Goal: Transaction & Acquisition: Purchase product/service

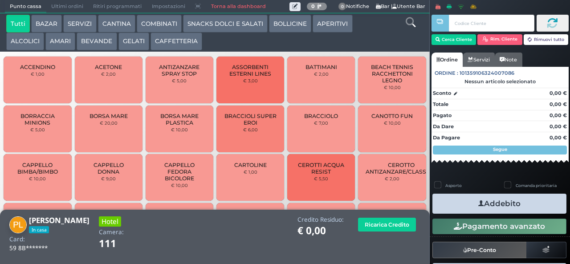
click at [134, 43] on button "GELATI" at bounding box center [133, 42] width 31 height 18
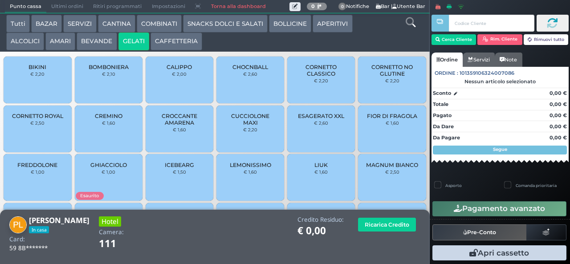
click at [121, 136] on div "CREMINO € 1,60" at bounding box center [109, 129] width 68 height 47
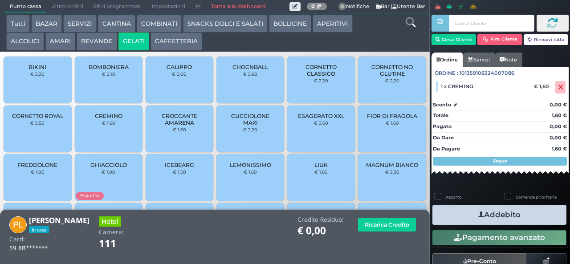
click at [182, 41] on button "CAFFETTERIA" at bounding box center [177, 42] width 52 height 18
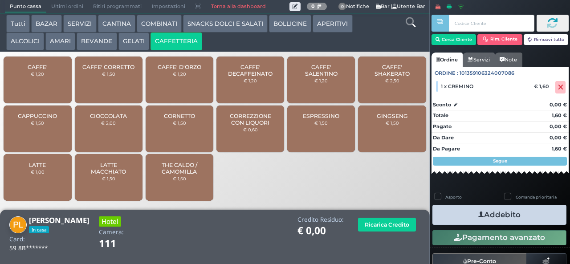
click at [308, 77] on span "CAFFE' SALENTINO" at bounding box center [321, 70] width 53 height 13
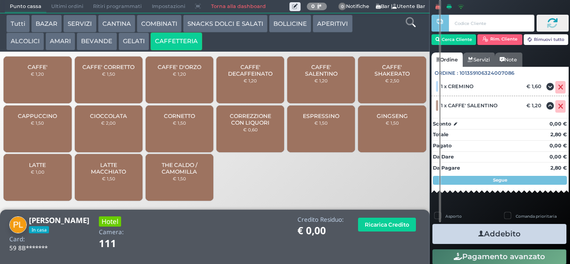
click at [499, 232] on button "Addebito" at bounding box center [500, 234] width 134 height 20
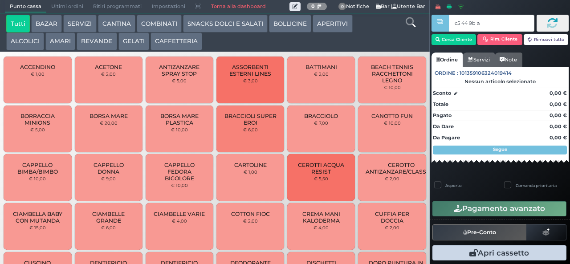
type input "c5 44 9b aa"
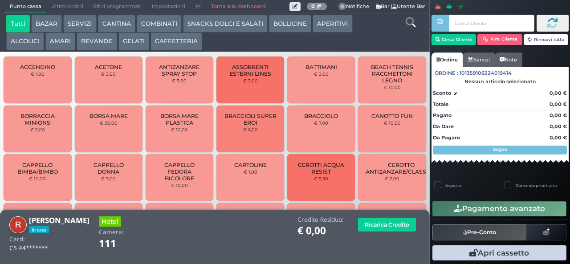
click at [131, 43] on button "GELATI" at bounding box center [133, 42] width 31 height 18
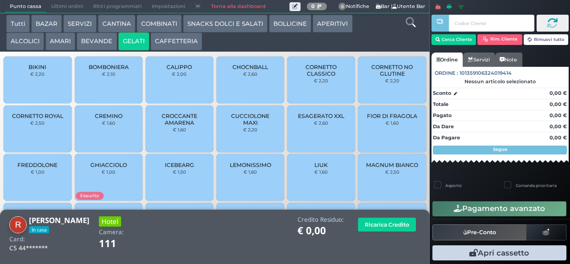
click at [375, 77] on span "CORNETTO NO GLUTINE" at bounding box center [392, 70] width 53 height 13
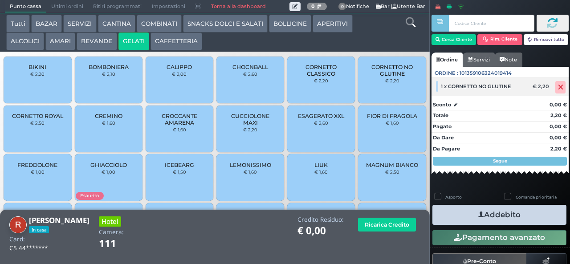
click at [558, 87] on icon at bounding box center [560, 87] width 5 height 0
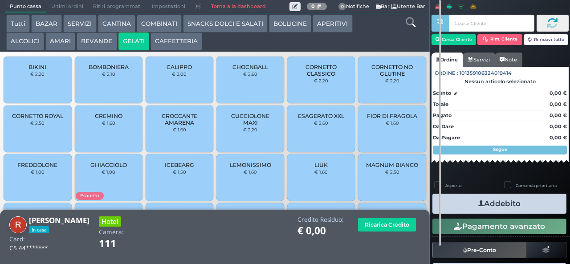
click at [302, 77] on span "CORNETTO CLASSICO" at bounding box center [321, 70] width 53 height 13
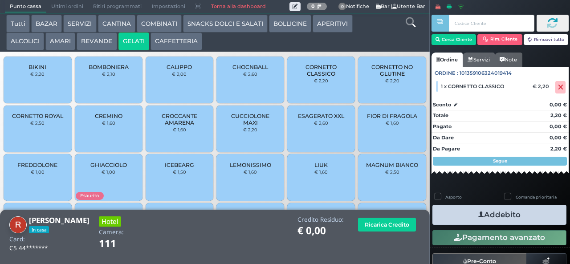
click at [454, 215] on button "Addebito" at bounding box center [500, 215] width 134 height 20
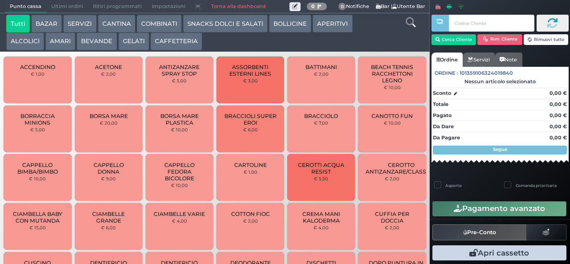
click at [23, 42] on button "ALCOLICI" at bounding box center [25, 42] width 38 height 18
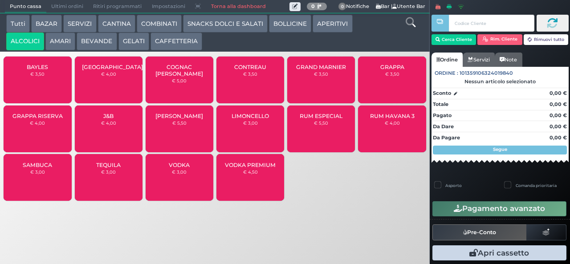
click at [61, 42] on button "AMARI" at bounding box center [60, 42] width 30 height 18
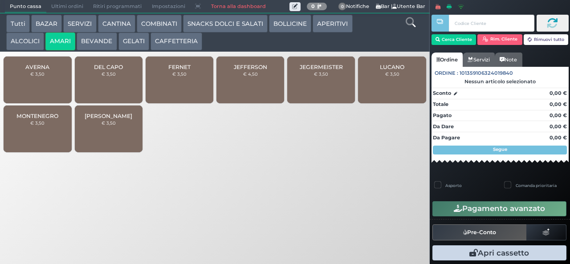
click at [92, 42] on button "BEVANDE" at bounding box center [97, 42] width 40 height 18
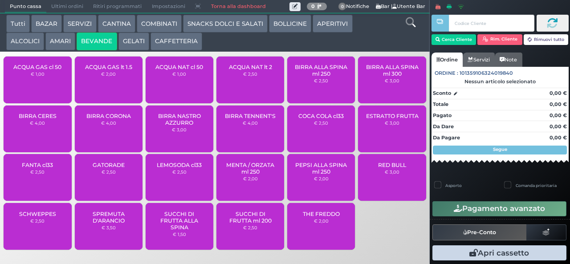
click at [77, 33] on button "BEVANDE" at bounding box center [97, 42] width 40 height 18
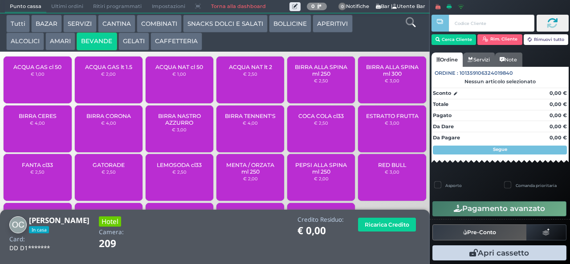
click at [325, 25] on button "APERITIVI" at bounding box center [333, 24] width 40 height 18
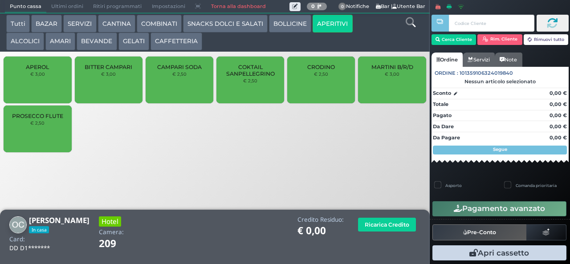
click at [173, 86] on div "CAMPARI SODA € 2,50" at bounding box center [180, 80] width 68 height 47
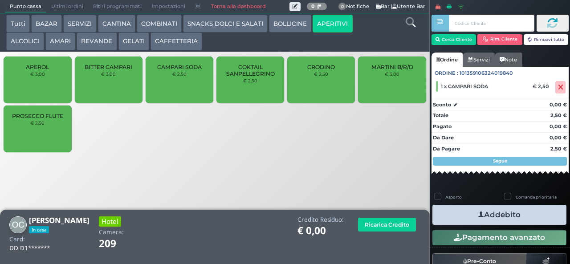
click at [457, 216] on button "Addebito" at bounding box center [500, 215] width 134 height 20
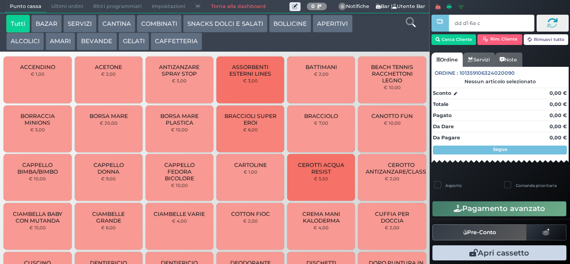
type input "dd d1 6a c3"
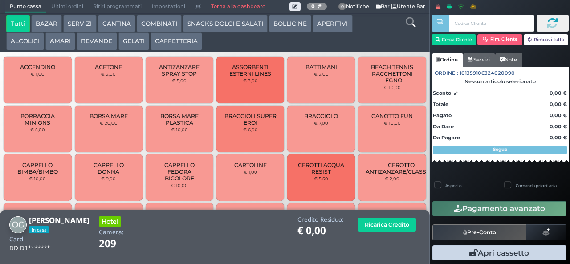
click at [210, 22] on button "SNACKS DOLCI E SALATI" at bounding box center [225, 24] width 85 height 18
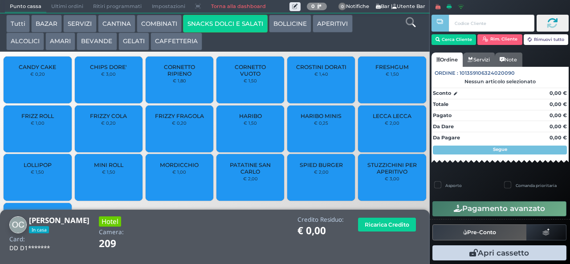
click at [305, 89] on div "CROSTINI DORATI € 1,40" at bounding box center [321, 80] width 68 height 47
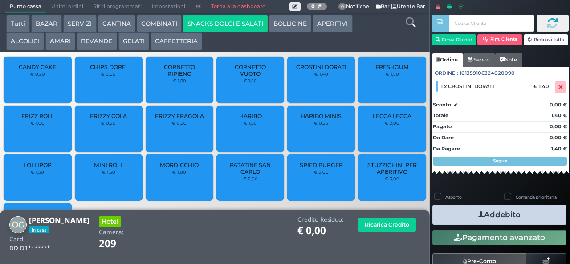
click at [455, 211] on button "Addebito" at bounding box center [500, 215] width 134 height 20
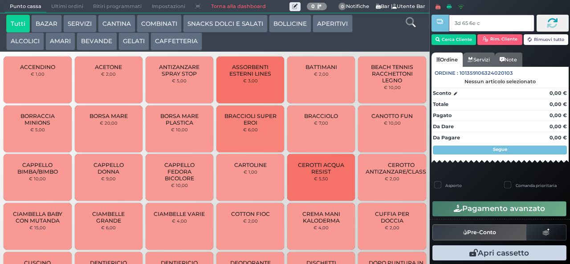
type input "3d 65 6e c3"
